Goal: Check status: Check status

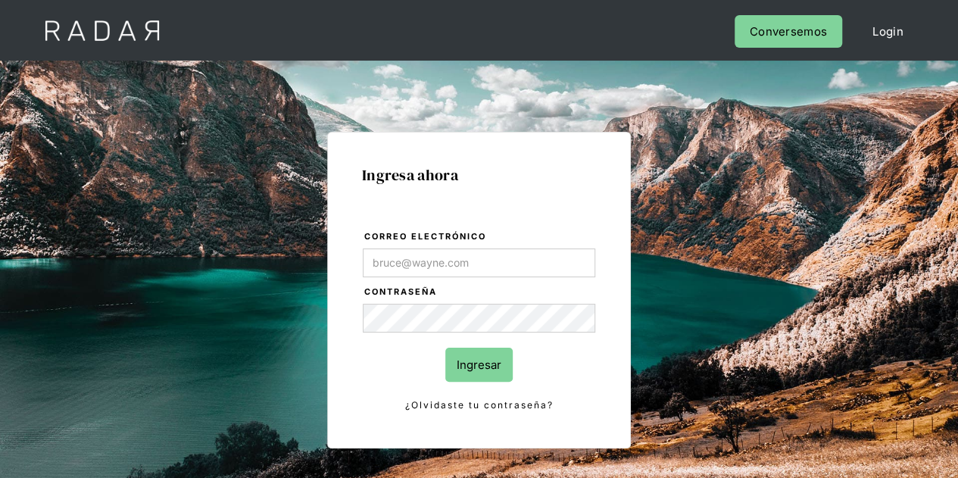
type input "Evans@prontopaga.com"
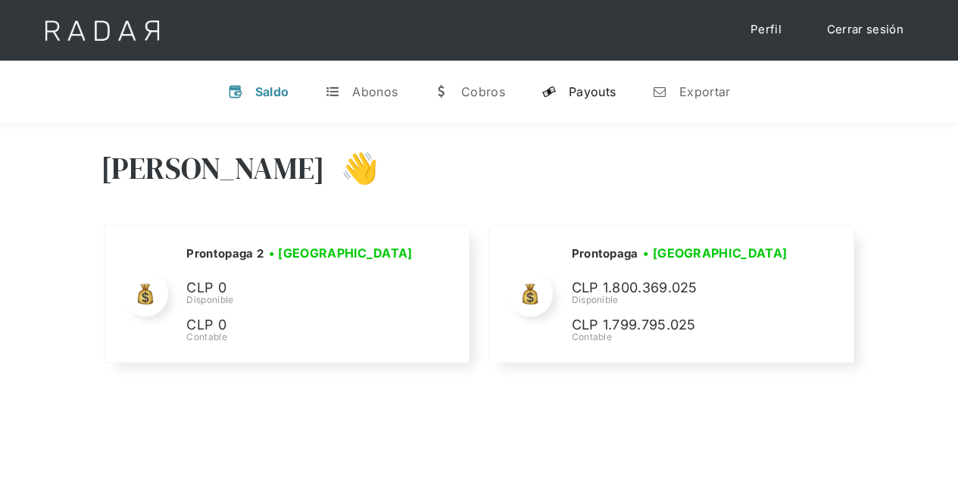
click at [592, 86] on div "Payouts" at bounding box center [592, 91] width 47 height 15
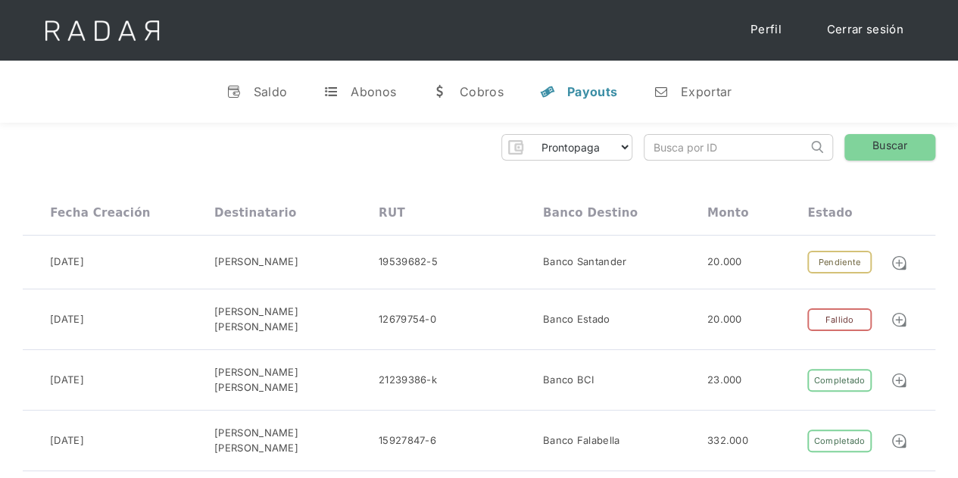
click at [675, 145] on input "search" at bounding box center [726, 147] width 163 height 25
paste input "ef5bb93a-db2f-465d-a314-9f84e0f1920a"
type input "ef5bb93a-db2f-465d-a314-9f84e0f1920a"
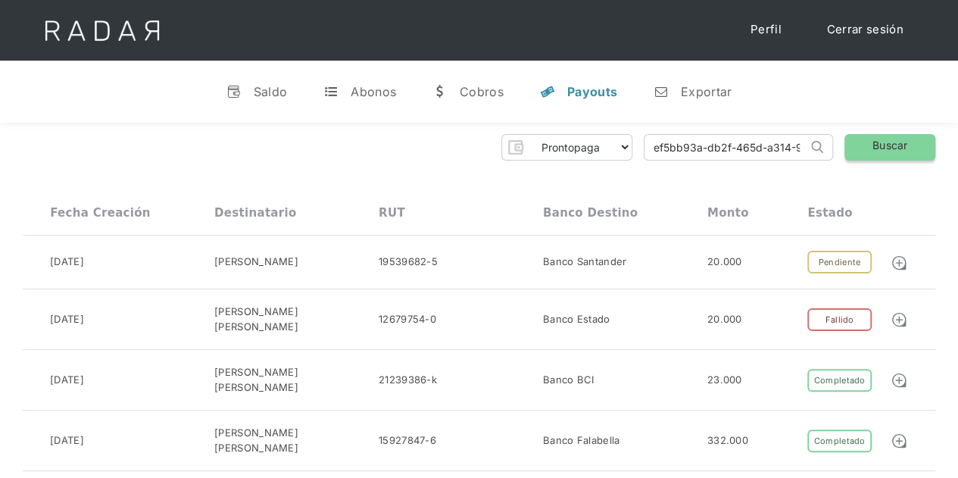
click at [905, 142] on link "Buscar" at bounding box center [890, 147] width 91 height 27
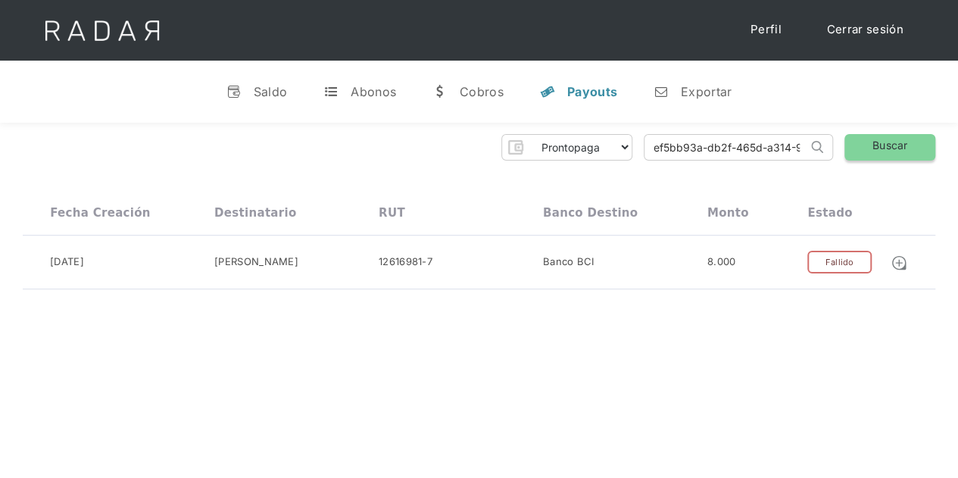
scroll to position [0, 65]
drag, startPoint x: 649, startPoint y: 142, endPoint x: 929, endPoint y: 146, distance: 280.4
click at [914, 160] on div "Prontopaga Prontopaga 2 Thank you! Your submission has been received! Oops! Som…" at bounding box center [479, 147] width 913 height 27
paste input "9be6cdb8-7091-4e33-9eb7-0dda17736d32"
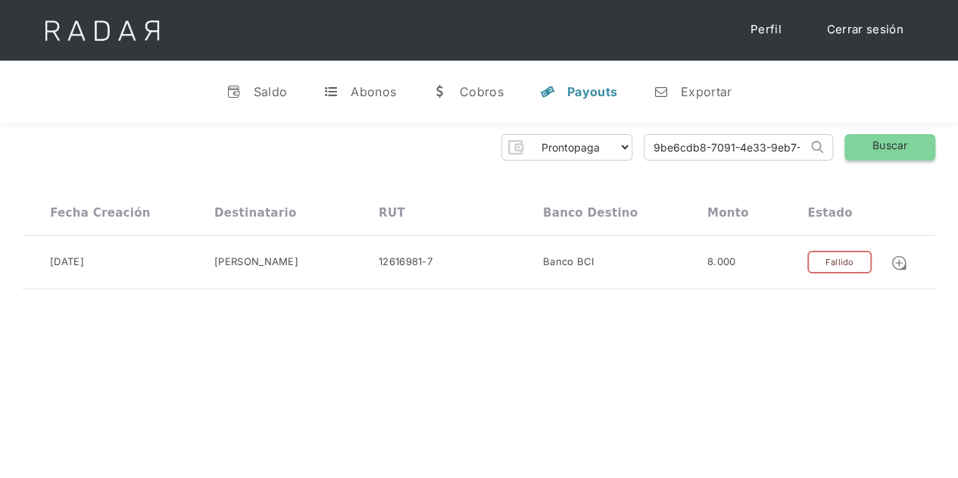
click at [886, 155] on link "Buscar" at bounding box center [890, 147] width 91 height 27
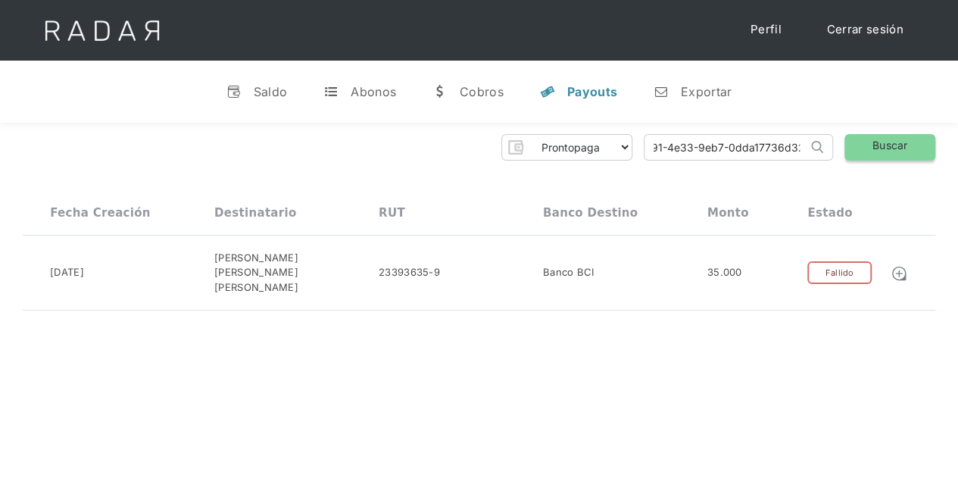
drag, startPoint x: 648, startPoint y: 142, endPoint x: 916, endPoint y: 143, distance: 268.2
click at [916, 143] on div "Prontopaga Prontopaga 2 Thank you! Your submission has been received! Oops! Som…" at bounding box center [479, 147] width 913 height 27
paste input "dd88a97e-8e23-47a3-b3d3-c663b6101d41"
type input "dd88a97e-8e23-47a3-b3d3-c663b6101d41"
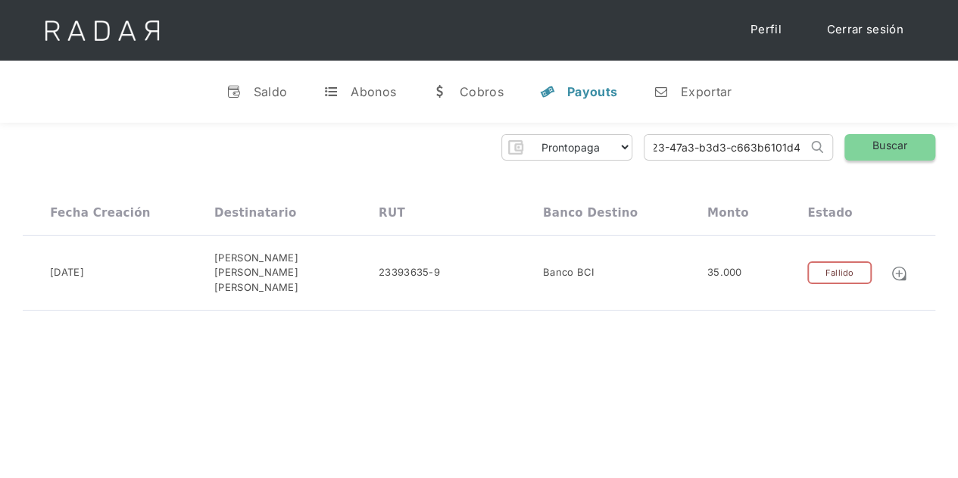
click at [893, 142] on link "Buscar" at bounding box center [890, 147] width 91 height 27
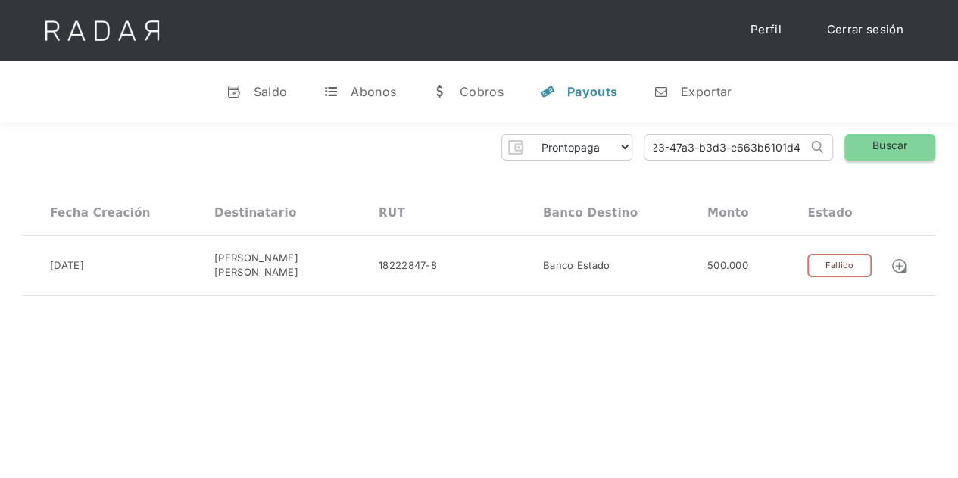
drag, startPoint x: 653, startPoint y: 148, endPoint x: 883, endPoint y: 145, distance: 229.6
click at [880, 146] on div "Prontopaga Prontopaga 2 Thank you! Your submission has been received! Oops! Som…" at bounding box center [479, 147] width 913 height 27
paste input "09c0245c-a66f-4fc9-acf7-c6feedc2d9b6"
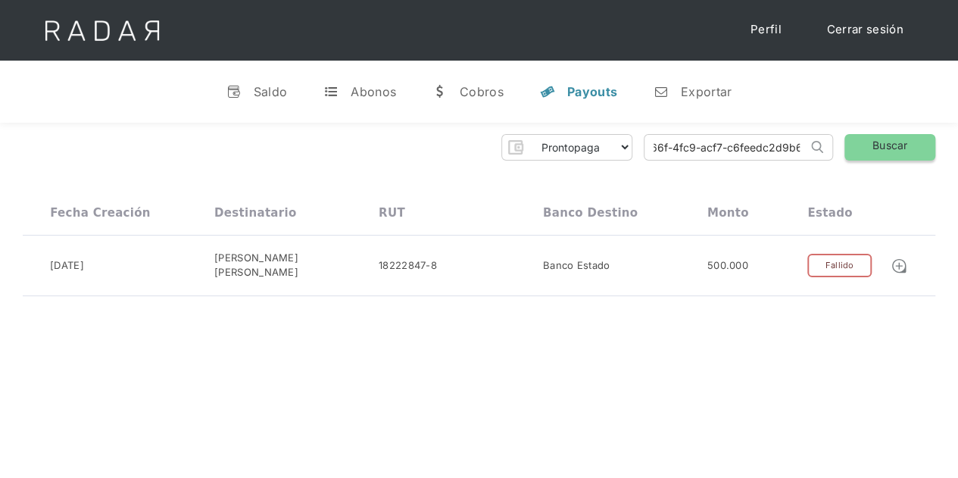
type input "09c0245c-a66f-4fc9-acf7-c6feedc2d9b6"
click at [911, 148] on link "Buscar" at bounding box center [890, 147] width 91 height 27
drag, startPoint x: 651, startPoint y: 147, endPoint x: 921, endPoint y: 133, distance: 270.9
click at [921, 133] on div "Prontopaga Prontopaga 2 Thank you! Your submission has been received! Oops! Som…" at bounding box center [479, 212] width 958 height 179
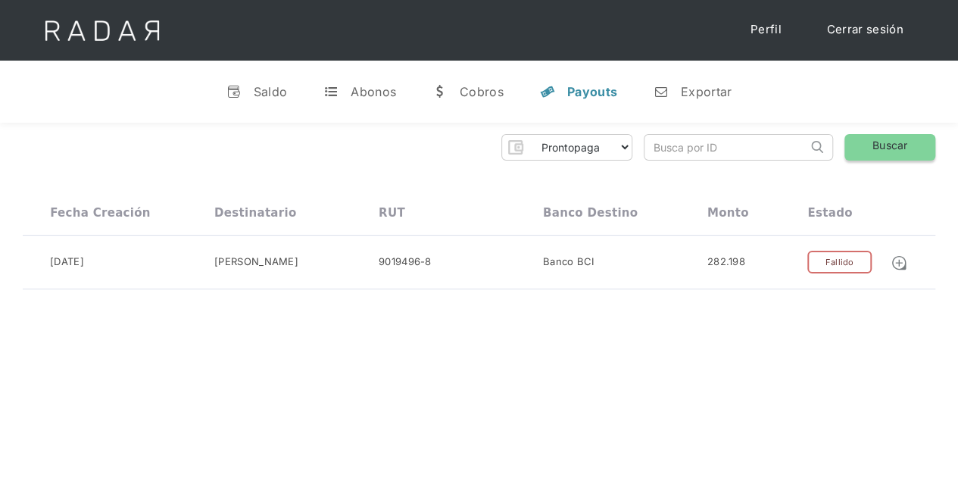
paste input "90860e3c-8c94-4e42-a6d8-976d32e5df8d"
type input "90860e3c-8c94-4e42-a6d8-976d32e5df8d"
click at [928, 136] on link "Buscar" at bounding box center [890, 147] width 91 height 27
drag, startPoint x: 650, startPoint y: 143, endPoint x: 969, endPoint y: 134, distance: 319.1
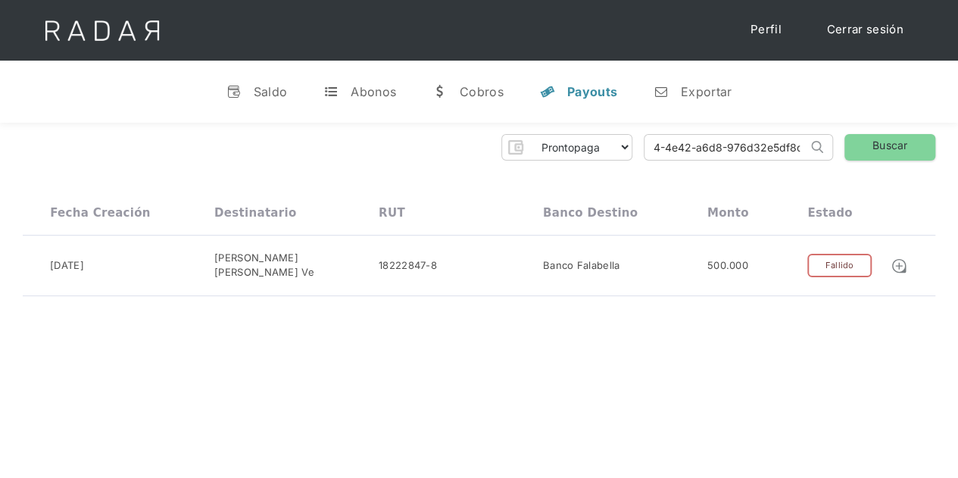
click at [958, 134] on html "Cargando... Cerrar sesión Perfil v Saldo t Abonos w Cobros y Payouts n Exportar…" at bounding box center [479, 239] width 958 height 478
paste input "17699d5c-dbc5-4283-9bfb-a30950db3cee"
type input "17699d5c-dbc5-4283-9bfb-a30950db3cee"
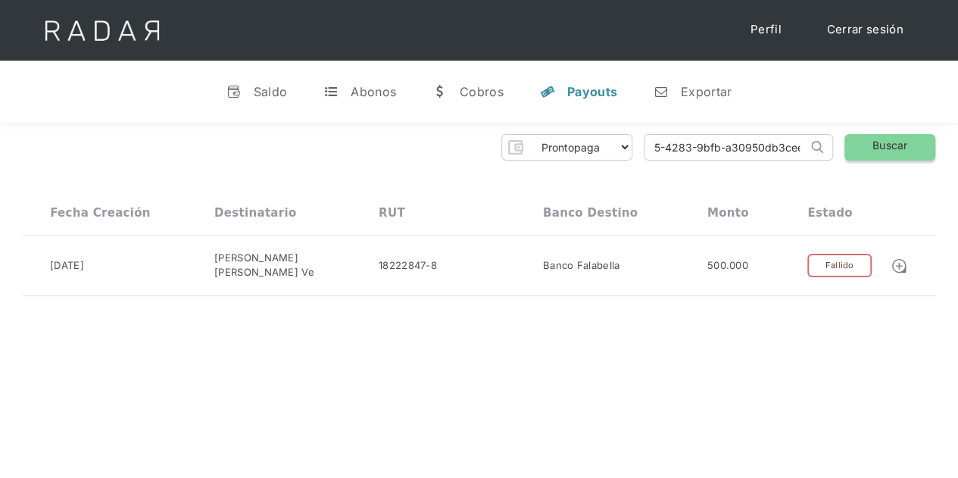
click at [892, 142] on link "Buscar" at bounding box center [890, 147] width 91 height 27
drag, startPoint x: 659, startPoint y: 142, endPoint x: 840, endPoint y: 139, distance: 180.4
click at [840, 139] on div "Prontopaga Prontopaga 2 Thank you! Your submission has been received! Oops! Som…" at bounding box center [479, 147] width 913 height 27
paste input "489124a4-90b2-4ef2-aefe-f06fc845693d"
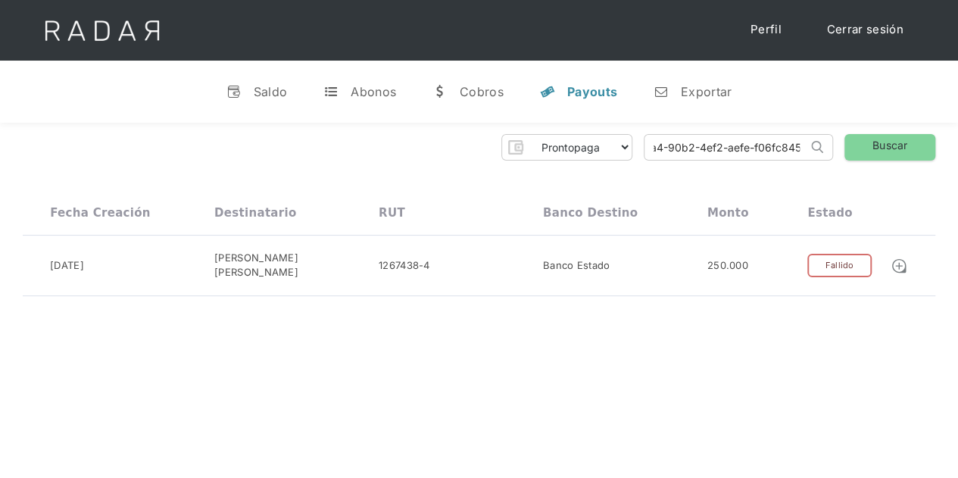
scroll to position [0, 67]
type input "489124a4-90b2-4ef2-aefe-f06fc845693d"
click at [896, 150] on link "Buscar" at bounding box center [890, 147] width 91 height 27
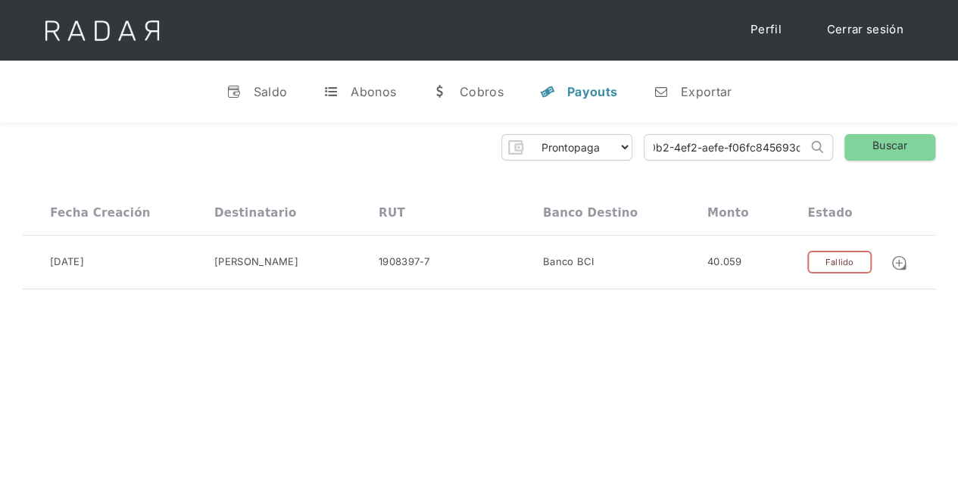
drag, startPoint x: 654, startPoint y: 142, endPoint x: 940, endPoint y: 118, distance: 287.4
click at [940, 118] on div "v Saldo t Abonos w Cobros y Payouts n Exportar Hola Evans 👋 Cargando tus cuenta…" at bounding box center [479, 331] width 958 height 540
paste input "8bb0fde1-0980-4210-8c38-cec394a007cf"
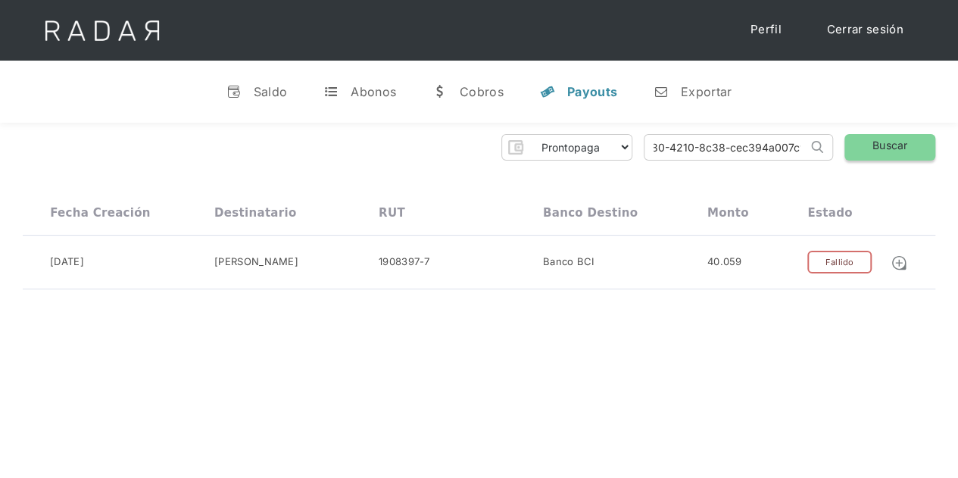
type input "8bb0fde1-0980-4210-8c38-cec394a007cf"
click at [878, 142] on link "Buscar" at bounding box center [890, 147] width 91 height 27
drag, startPoint x: 647, startPoint y: 147, endPoint x: 909, endPoint y: 107, distance: 265.2
click at [897, 136] on div "Prontopaga Prontopaga 2 Thank you! Your submission has been received! Oops! Som…" at bounding box center [479, 147] width 913 height 27
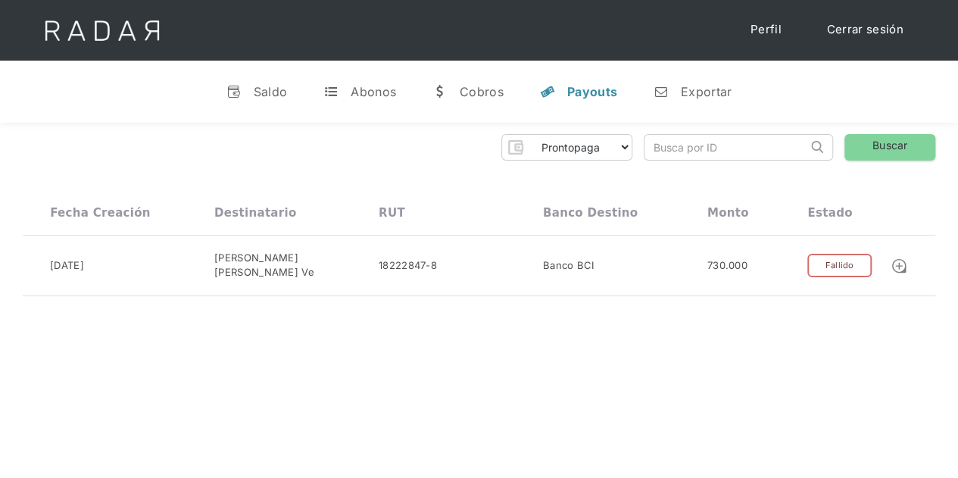
paste input "5fe6175d-3406-4bf3-bdac-f9b95d258a5e"
type input "5fe6175d-3406-4bf3-bdac-f9b95d258a5e"
click at [893, 142] on link "Buscar" at bounding box center [890, 147] width 91 height 27
drag, startPoint x: 653, startPoint y: 148, endPoint x: 901, endPoint y: 114, distance: 250.0
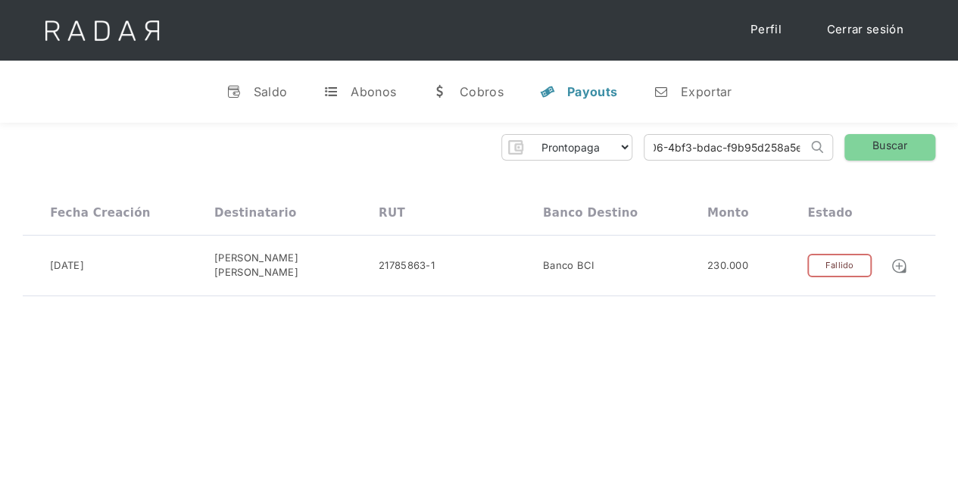
click at [898, 144] on div "Prontopaga Prontopaga 2 Thank you! Your submission has been received! Oops! Som…" at bounding box center [479, 147] width 913 height 27
paste input "772c1348-b8c4-468a-9210-9a1293fdb1b6"
type input "772c1348-b8c4-468a-9210-9a1293fdb1b6"
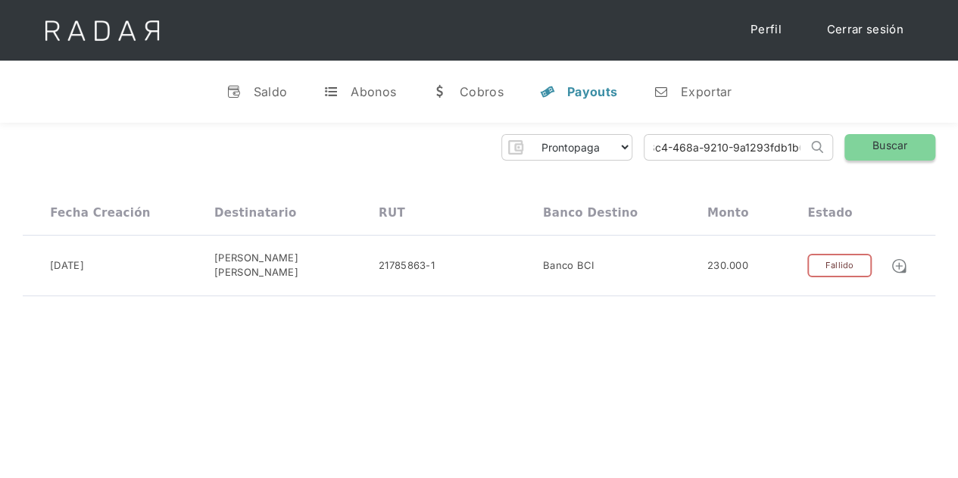
scroll to position [0, 0]
click at [883, 147] on link "Buscar" at bounding box center [890, 147] width 91 height 27
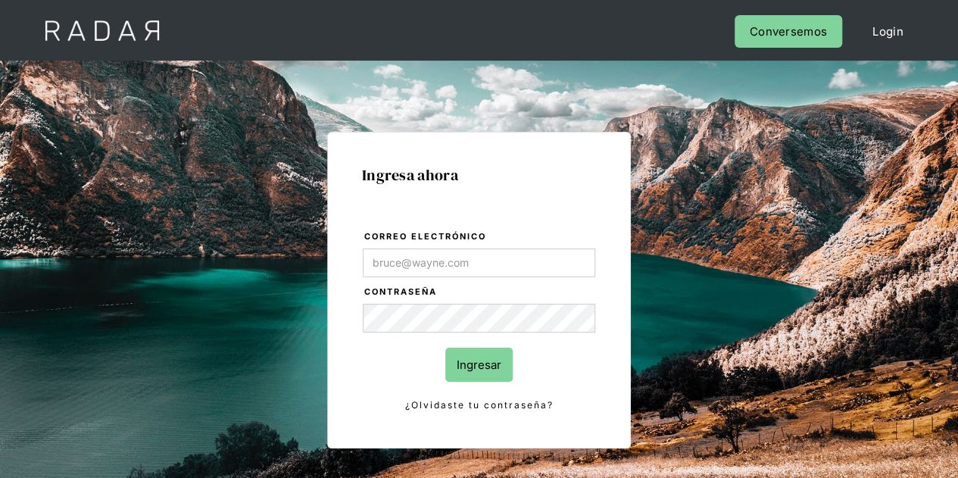
click at [453, 255] on input "Correo electrónico" at bounding box center [479, 263] width 233 height 29
type input "Evans@prontopaga.com"
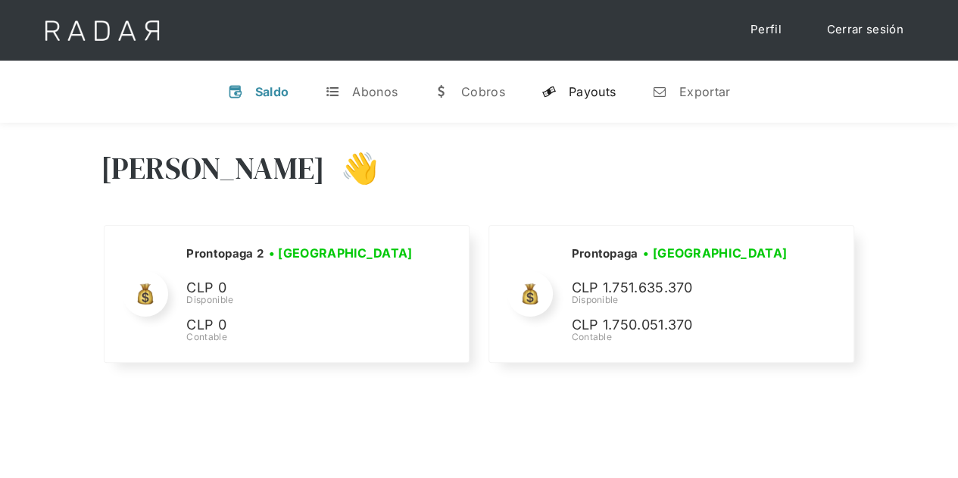
click at [580, 90] on div "Payouts" at bounding box center [592, 91] width 47 height 15
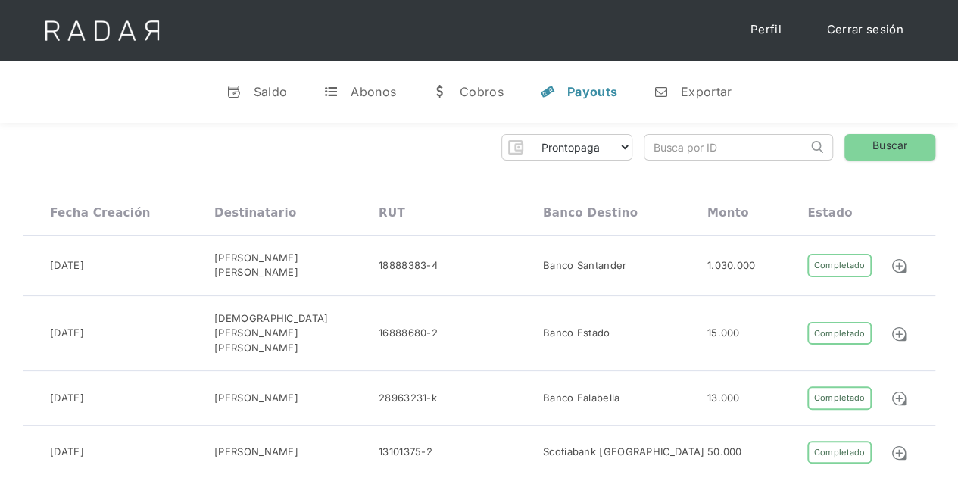
click at [718, 142] on input "search" at bounding box center [726, 147] width 163 height 25
paste input "772c1348-b8c4-468a-9210-9a1293fdb1b6"
type input "772c1348-b8c4-468a-9210-9a1293fdb1b6"
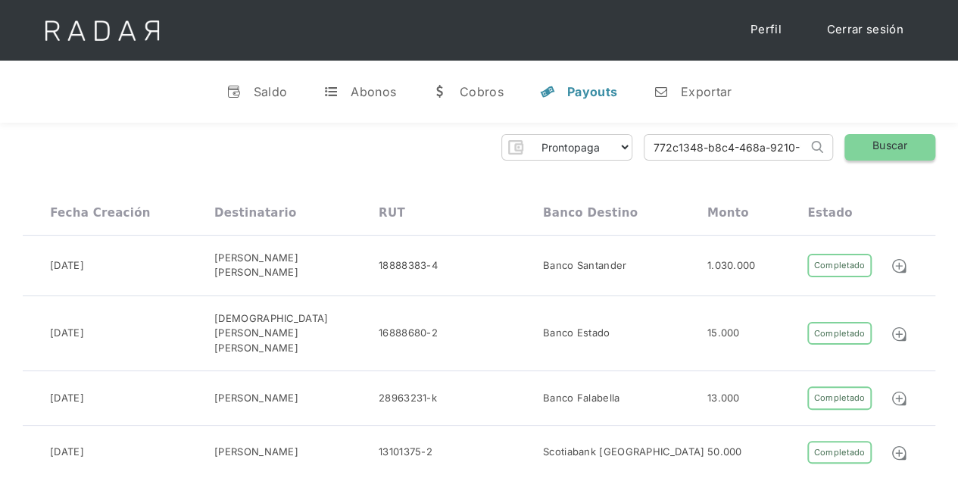
click at [893, 139] on link "Buscar" at bounding box center [890, 147] width 91 height 27
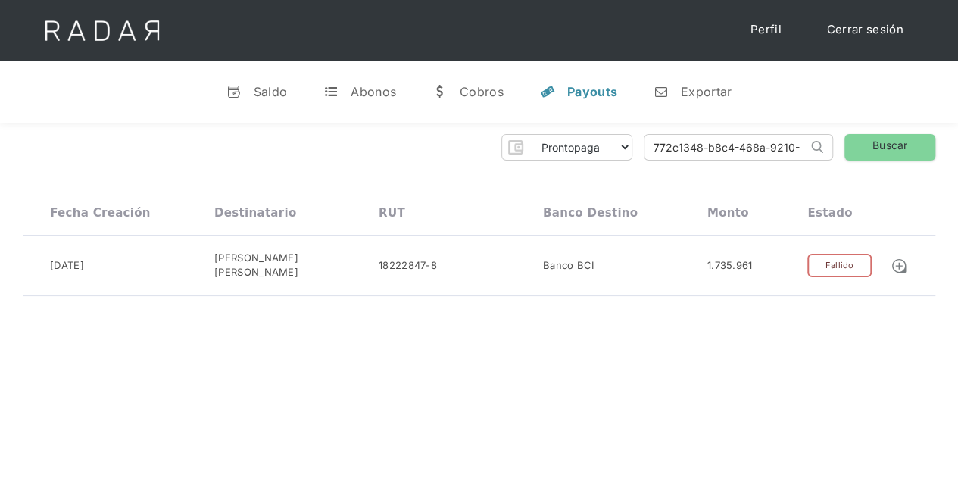
scroll to position [0, 67]
drag, startPoint x: 655, startPoint y: 148, endPoint x: 959, endPoint y: 127, distance: 305.3
click at [958, 131] on html "Cargando... Cerrar sesión Perfil v Saldo t Abonos w Cobros y Payouts n Exportar…" at bounding box center [479, 239] width 958 height 478
paste input "e1948fa7-1ded-40c3-b3b9-16b8cb600515"
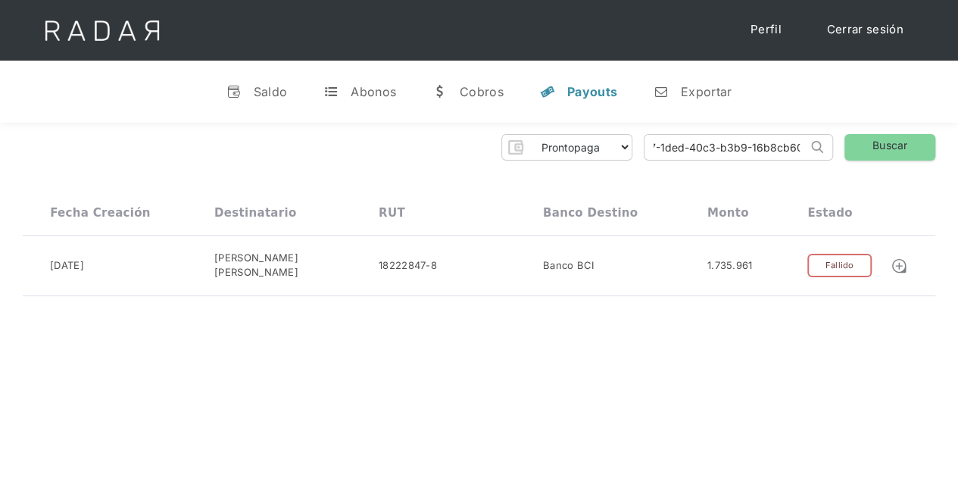
scroll to position [0, 68]
type input "e1948fa7-1ded-40c3-b3b9-16b8cb600515"
click at [878, 146] on link "Buscar" at bounding box center [890, 147] width 91 height 27
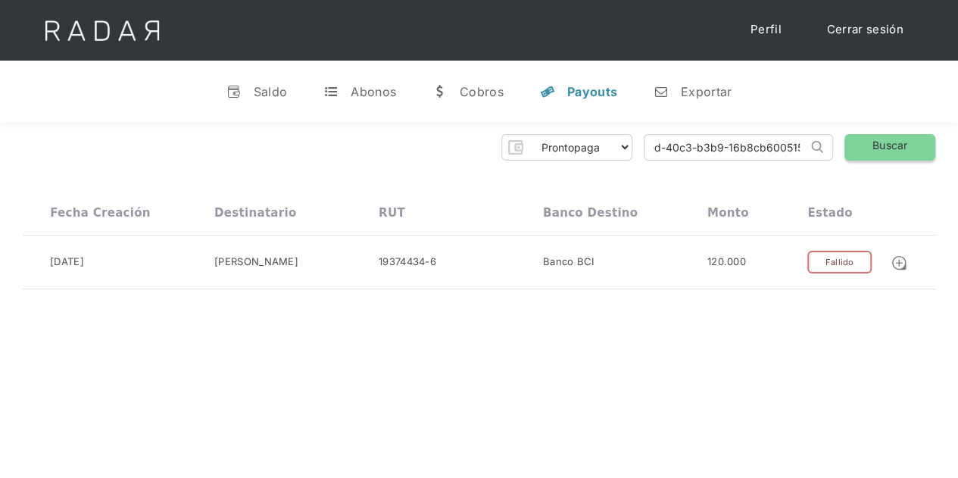
drag, startPoint x: 655, startPoint y: 145, endPoint x: 888, endPoint y: 139, distance: 233.4
click at [888, 139] on div "Prontopaga Prontopaga 2 Thank you! Your submission has been received! Oops! Som…" at bounding box center [479, 147] width 913 height 27
paste input "402746e1-748a-41ea-9409-c02db51e91c7"
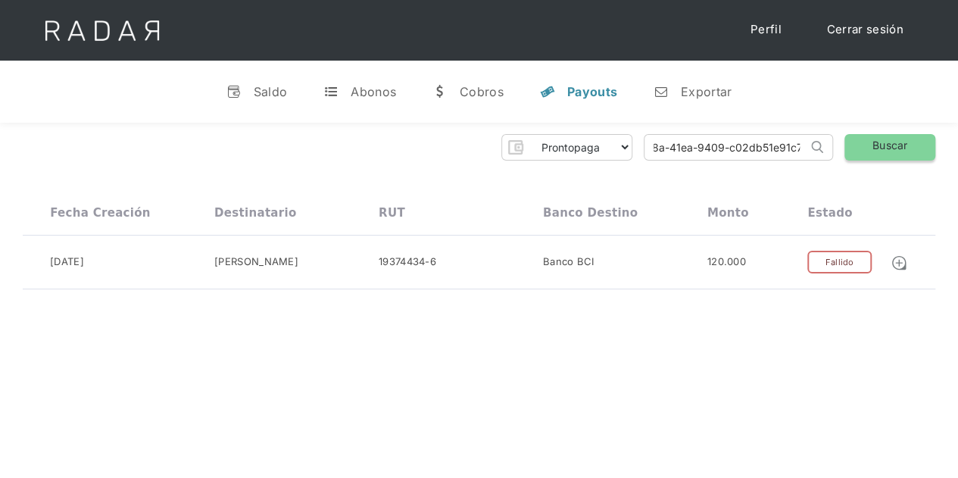
type input "402746e1-748a-41ea-9409-c02db51e91c7"
click at [877, 143] on link "Buscar" at bounding box center [890, 147] width 91 height 27
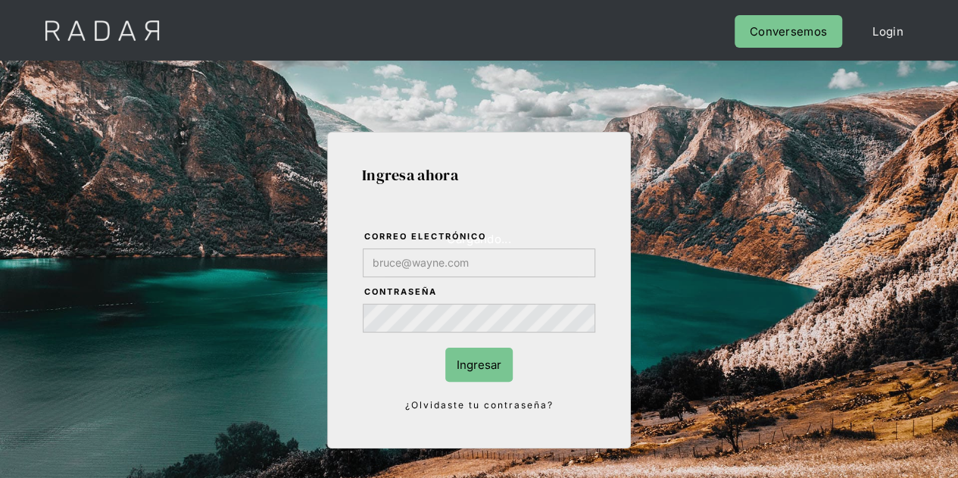
type input "[PERSON_NAME][EMAIL_ADDRESS][DOMAIN_NAME]"
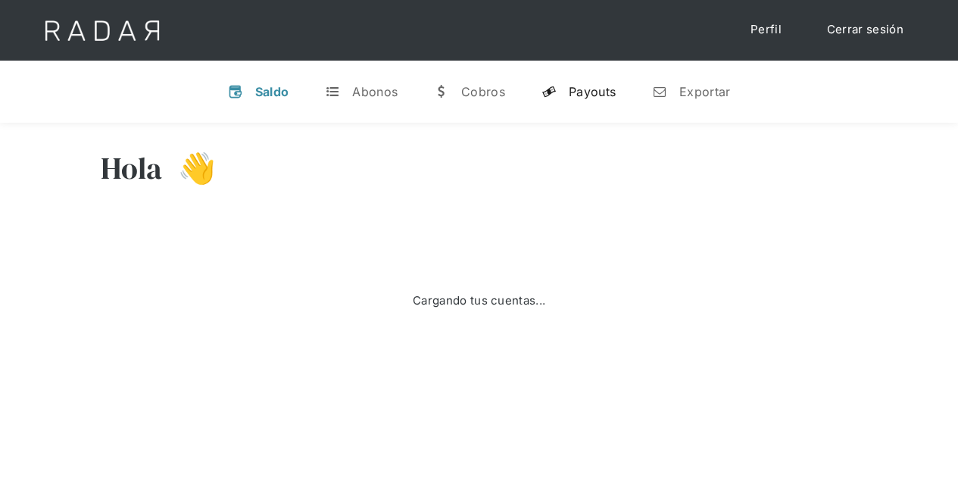
click at [591, 92] on div "Payouts" at bounding box center [592, 91] width 47 height 15
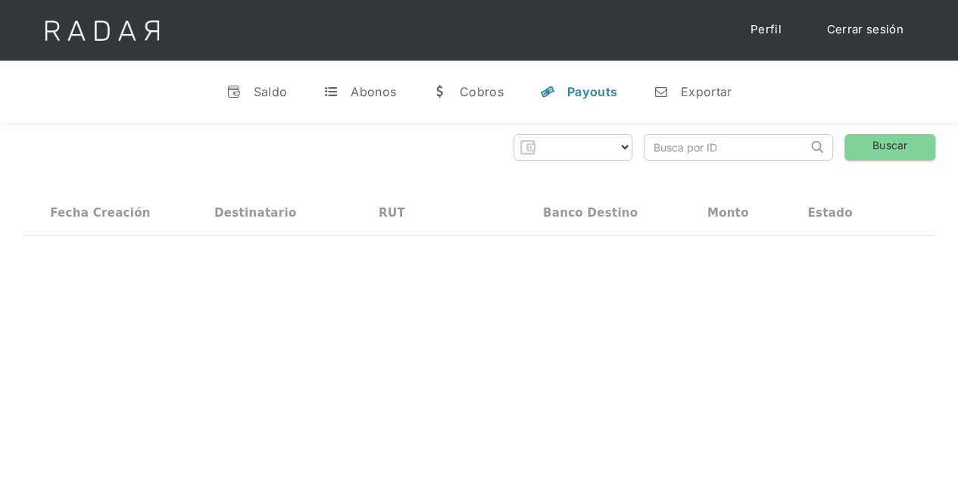
click at [683, 148] on input "search" at bounding box center [726, 147] width 163 height 25
paste input "402746e1-748a-41ea-9409-c02db51e91c7"
type input "402746e1-748a-41ea-9409-c02db51e91c7"
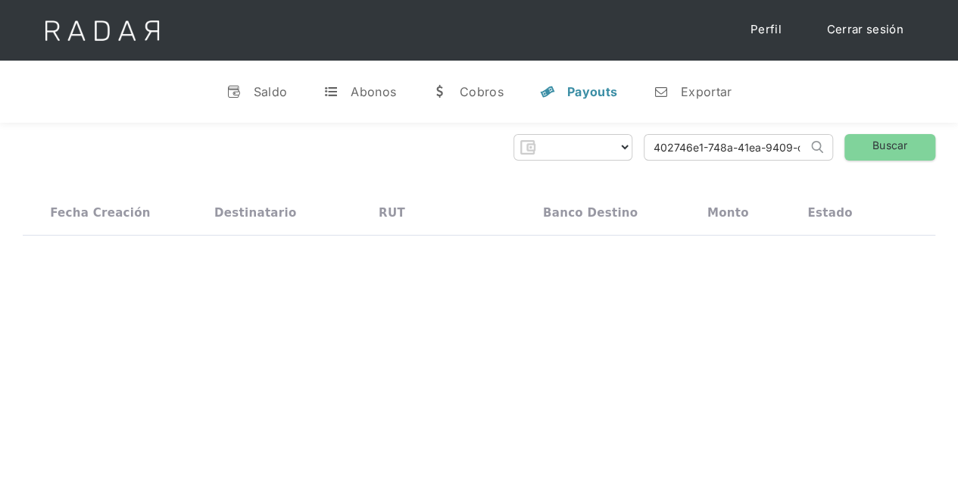
select select "prontopaga"
click at [670, 145] on input "402746e1-748a-41ea-9409-c02db51e91c7" at bounding box center [726, 147] width 163 height 25
type input "402746e1-748a-41ea-9409-c02db51e91c7"
click at [894, 142] on link "Buscar" at bounding box center [890, 147] width 91 height 27
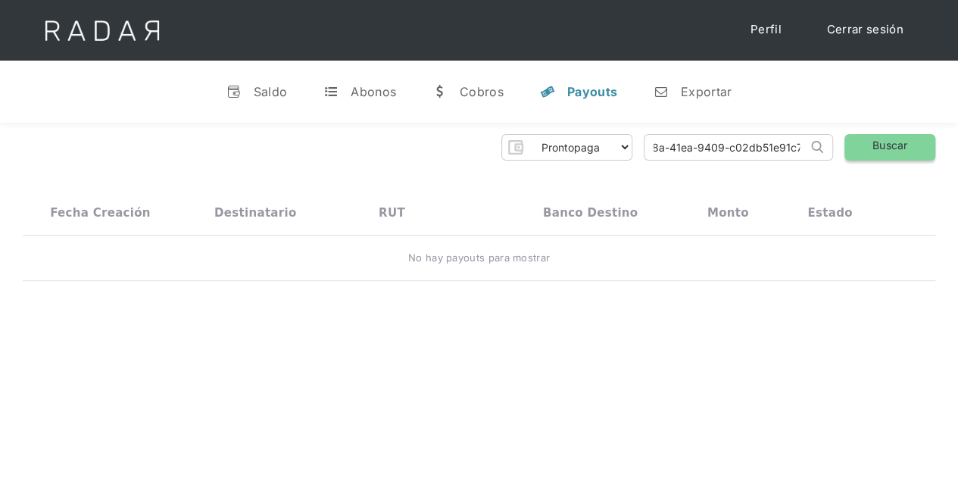
scroll to position [0, 0]
